Goal: Find specific page/section

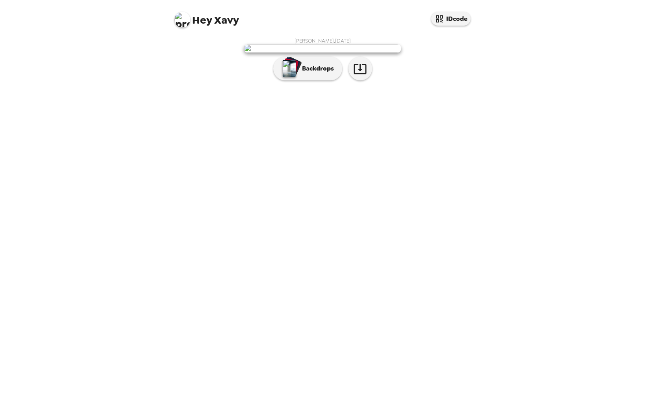
click at [452, 287] on div "[PERSON_NAME] , [DATE] Backdrops" at bounding box center [322, 220] width 315 height 375
click at [298, 53] on img at bounding box center [322, 48] width 157 height 9
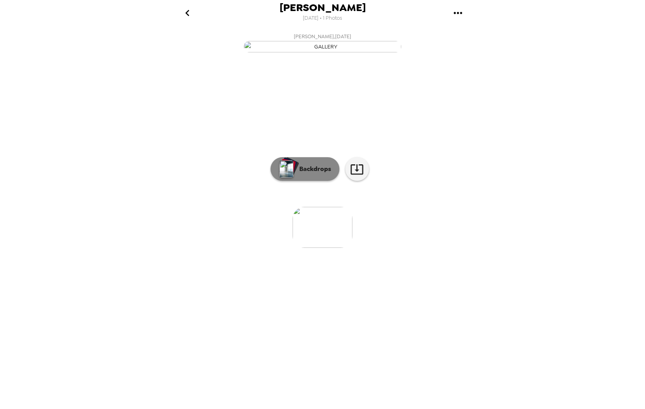
click at [305, 174] on p "Backdrops" at bounding box center [313, 168] width 36 height 9
